Goal: Task Accomplishment & Management: Manage account settings

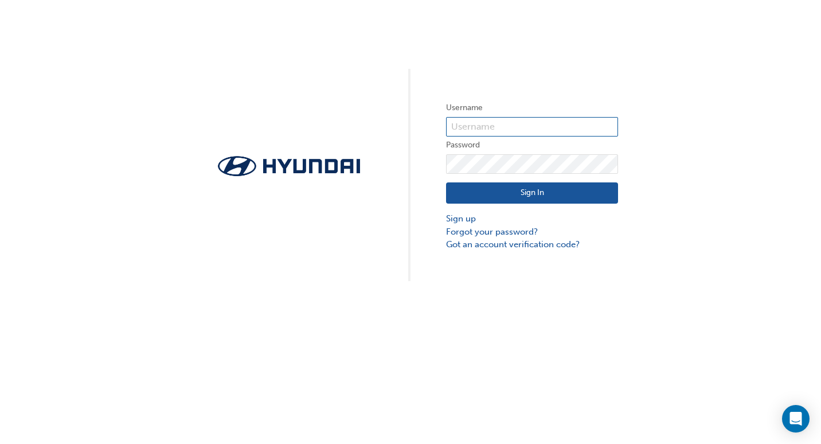
type input "36380"
click at [473, 189] on button "Sign In" at bounding box center [532, 193] width 172 height 22
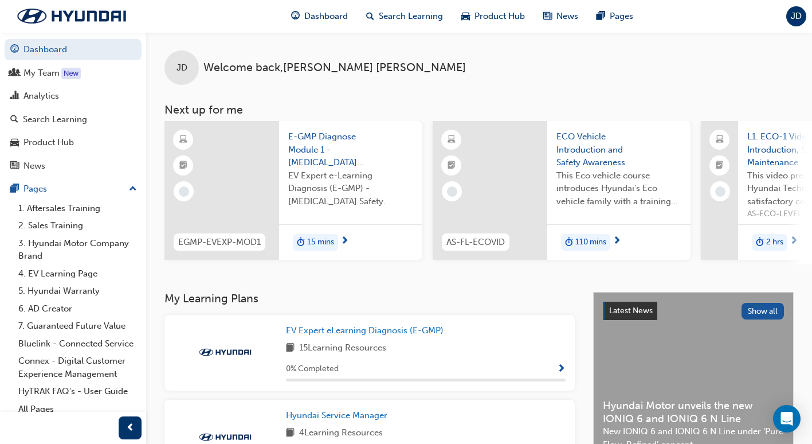
click at [800, 15] on span "JD" at bounding box center [796, 16] width 11 height 13
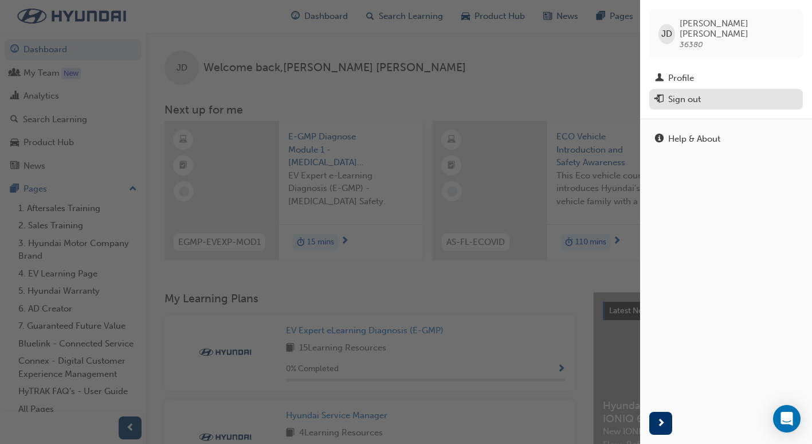
click at [685, 93] on div "Sign out" at bounding box center [684, 99] width 33 height 13
